Goal: Transaction & Acquisition: Purchase product/service

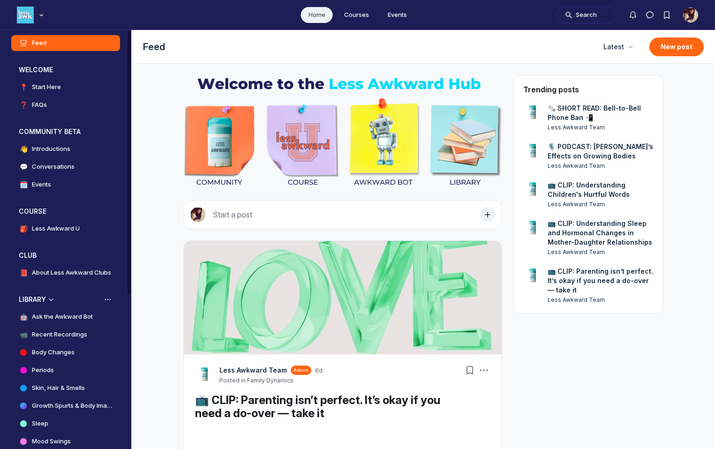
scroll to position [9, 0]
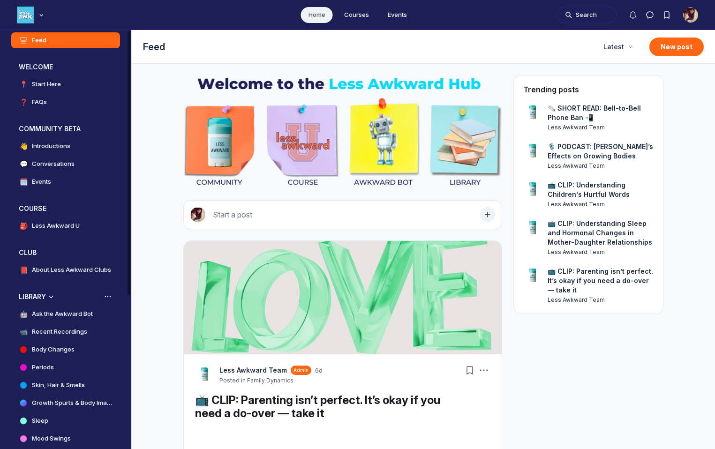
click at [66, 317] on h4 "Ask the Awkward Bot" at bounding box center [62, 313] width 61 height 9
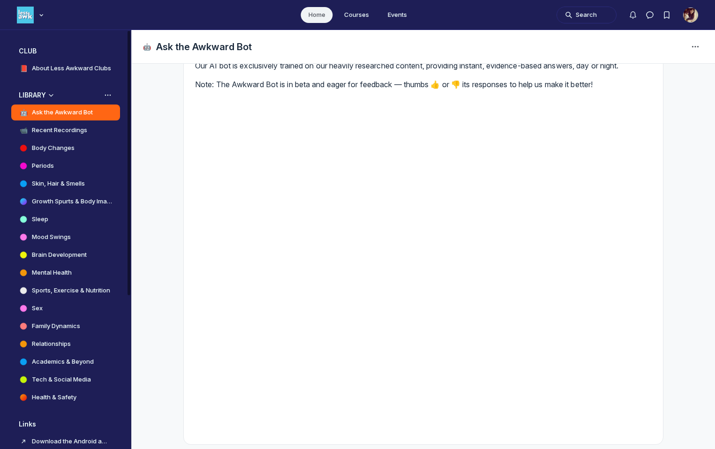
scroll to position [212, 0]
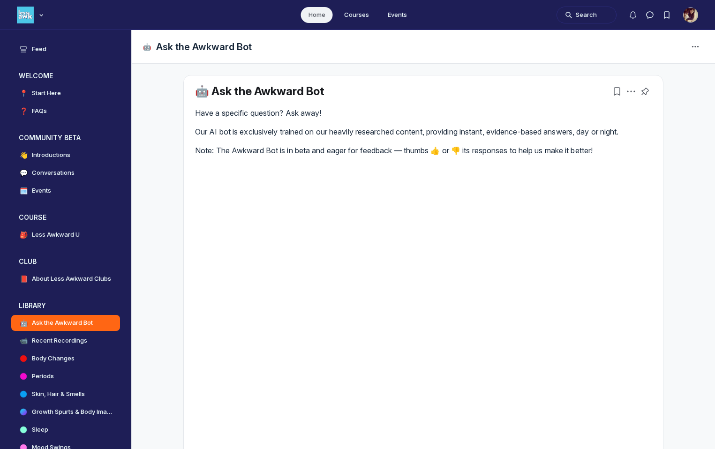
scroll to position [212, 0]
